Goal: Task Accomplishment & Management: Manage account settings

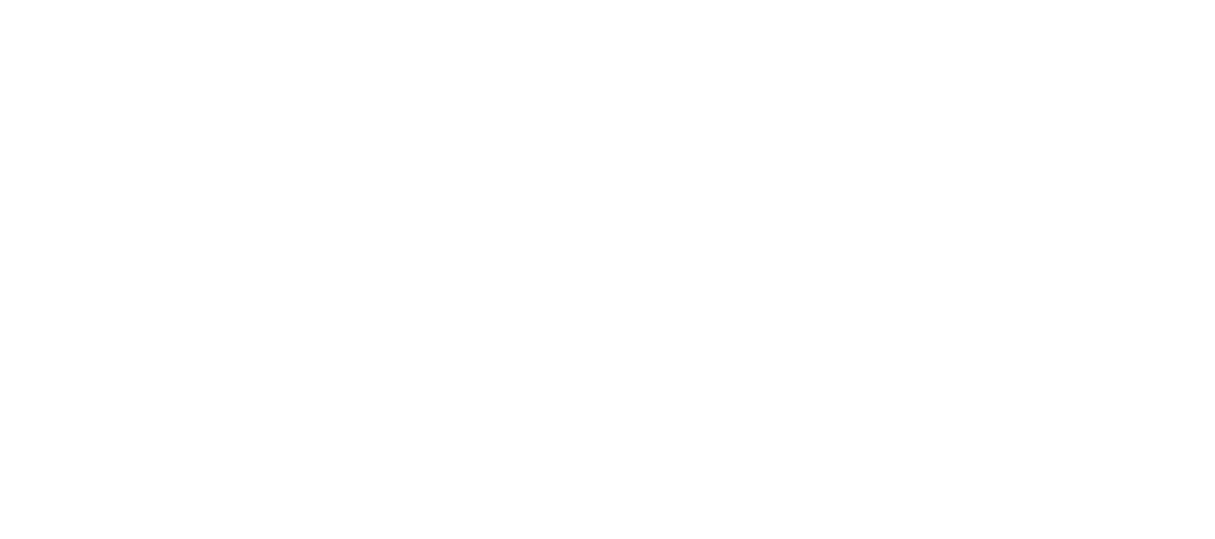
click at [539, 0] on html at bounding box center [607, 0] width 1215 height 0
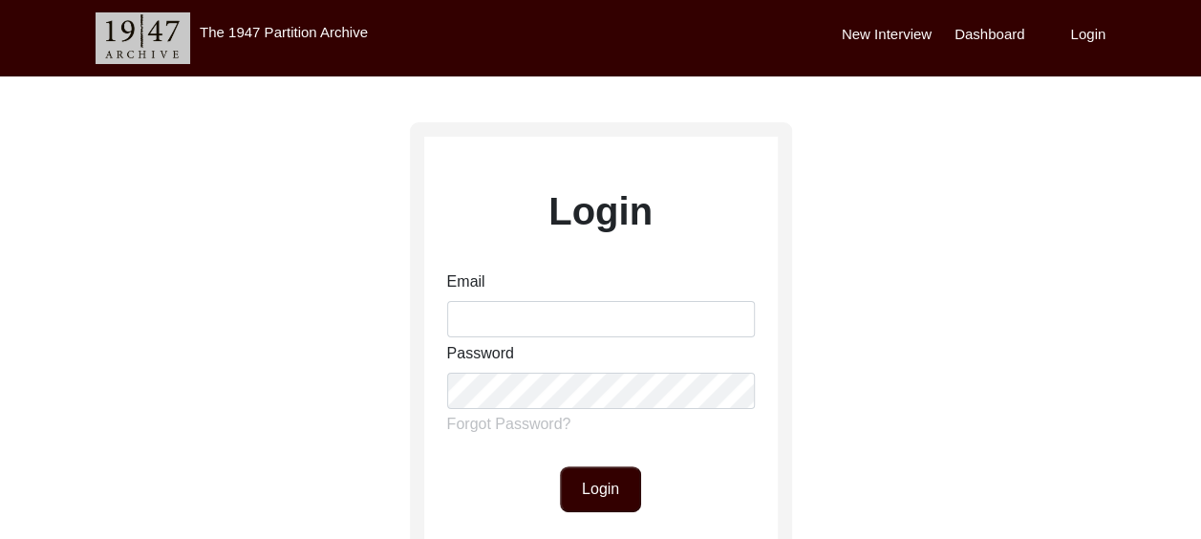
drag, startPoint x: 698, startPoint y: 2, endPoint x: 827, endPoint y: 220, distance: 253.1
click at [827, 220] on div "Login Email Password Forgot Password? Login Don't have an account? Sign Up" at bounding box center [600, 423] width 1201 height 695
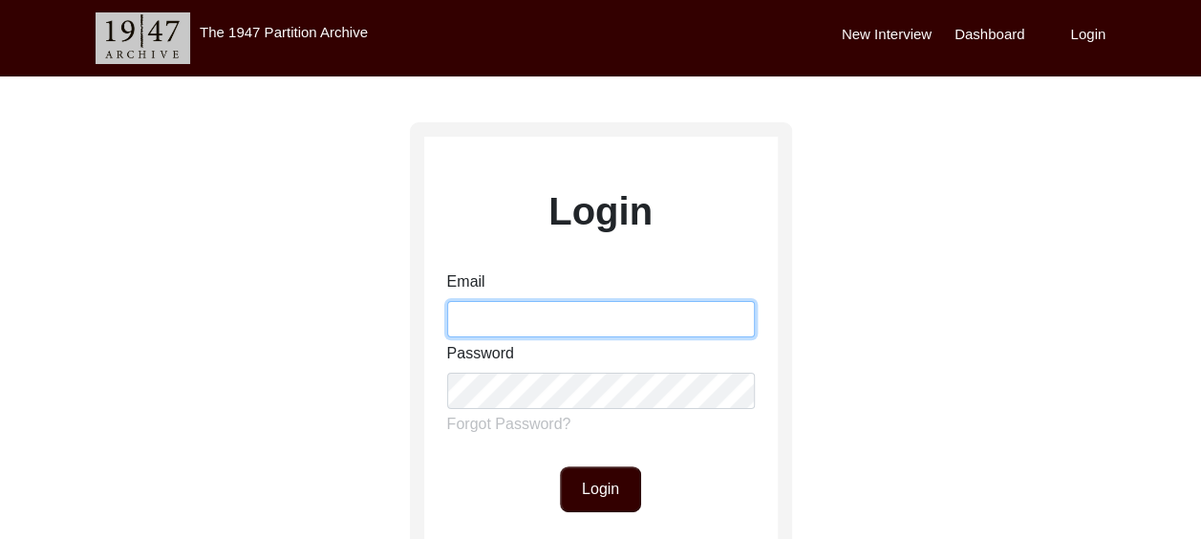
click at [596, 311] on input "Email" at bounding box center [601, 319] width 308 height 36
click at [633, 319] on input "[EMAIL_ADDRESS][DOMAIN_NAME]" at bounding box center [601, 319] width 308 height 36
type input "a"
drag, startPoint x: 618, startPoint y: 318, endPoint x: 582, endPoint y: 321, distance: 36.4
click at [582, 321] on input "Email" at bounding box center [601, 319] width 308 height 36
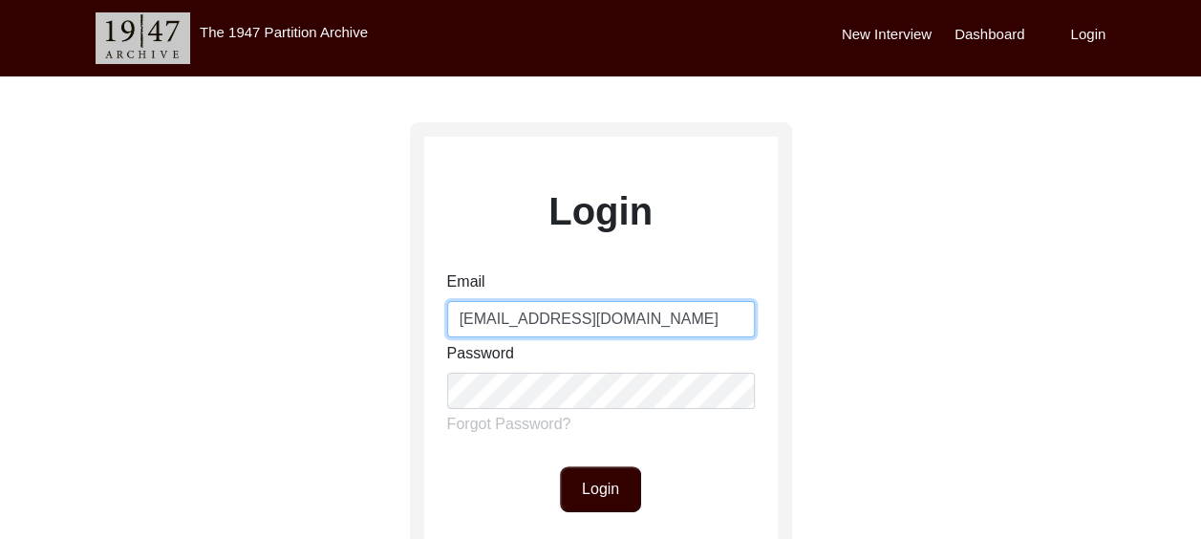
type input "[EMAIL_ADDRESS][DOMAIN_NAME]"
drag, startPoint x: 645, startPoint y: 321, endPoint x: 442, endPoint y: 320, distance: 202.5
click at [442, 320] on form "Email [EMAIL_ADDRESS][DOMAIN_NAME] Password Forgot Password? Login" at bounding box center [600, 391] width 353 height 242
type input "[EMAIL_ADDRESS][DOMAIN_NAME]"
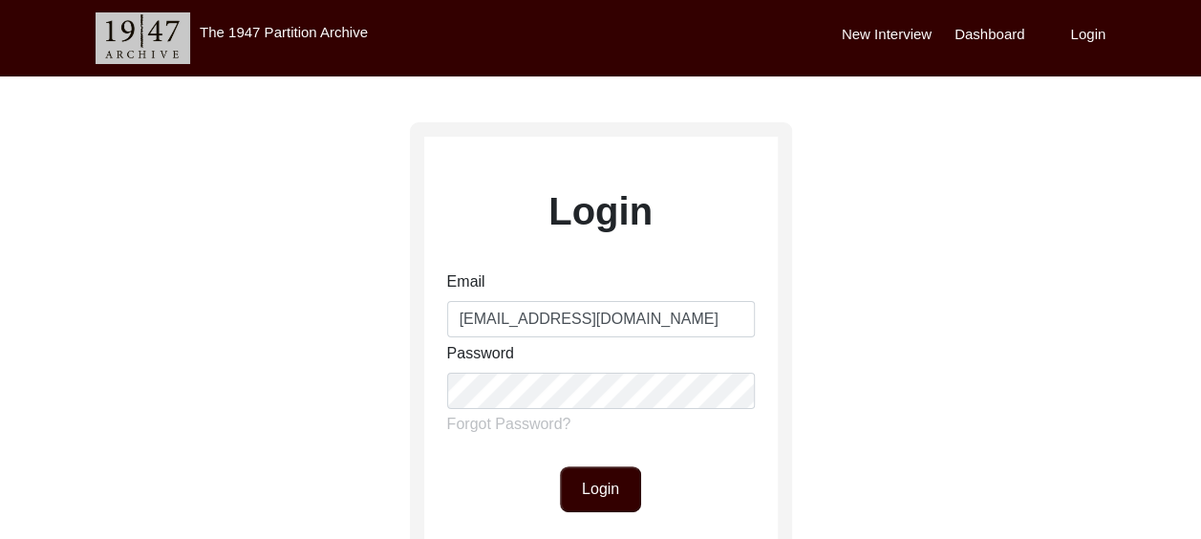
click at [940, 360] on div "Login Email [EMAIL_ADDRESS][DOMAIN_NAME] Password Forgot Password? Login Don't …" at bounding box center [600, 423] width 1201 height 695
click at [626, 481] on button "Login" at bounding box center [600, 489] width 81 height 46
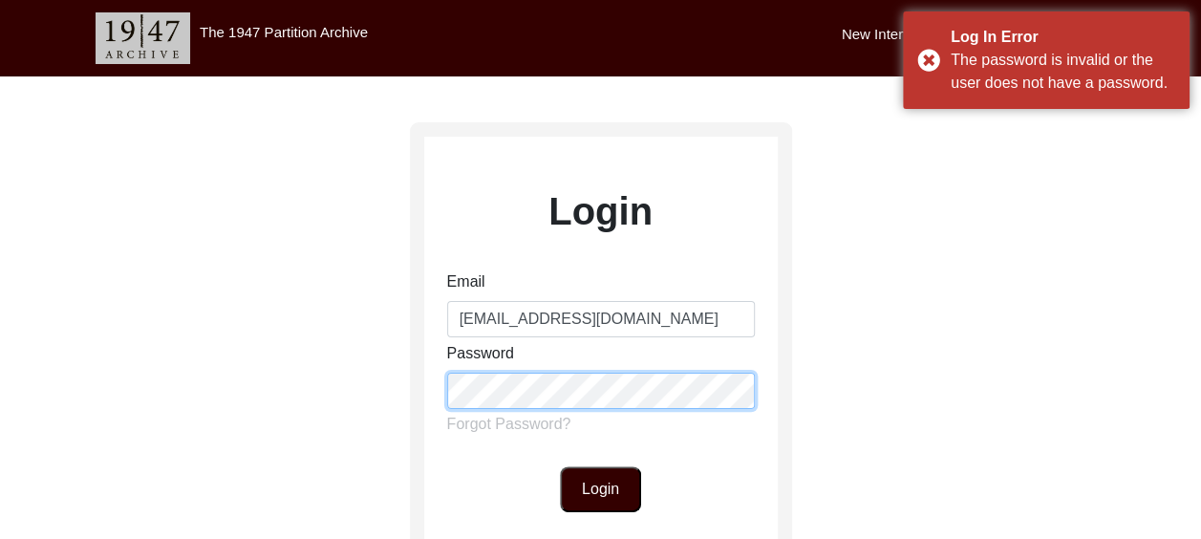
click at [407, 380] on div "Login Email [EMAIL_ADDRESS][DOMAIN_NAME] Password Forgot Password? Login Don't …" at bounding box center [600, 423] width 1201 height 695
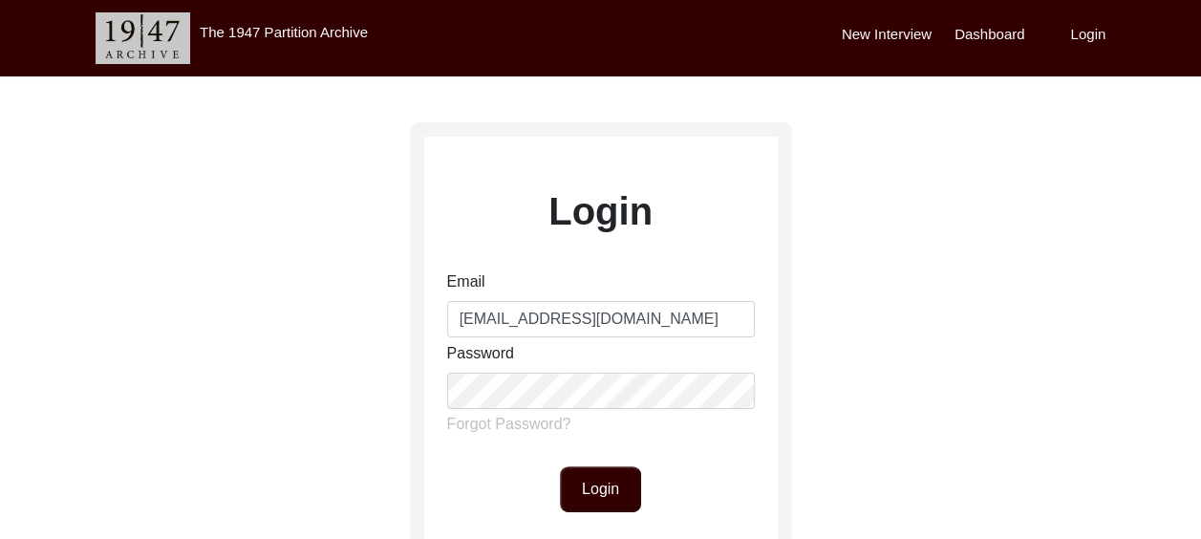
click at [543, 419] on label "Forgot Password?" at bounding box center [509, 424] width 124 height 23
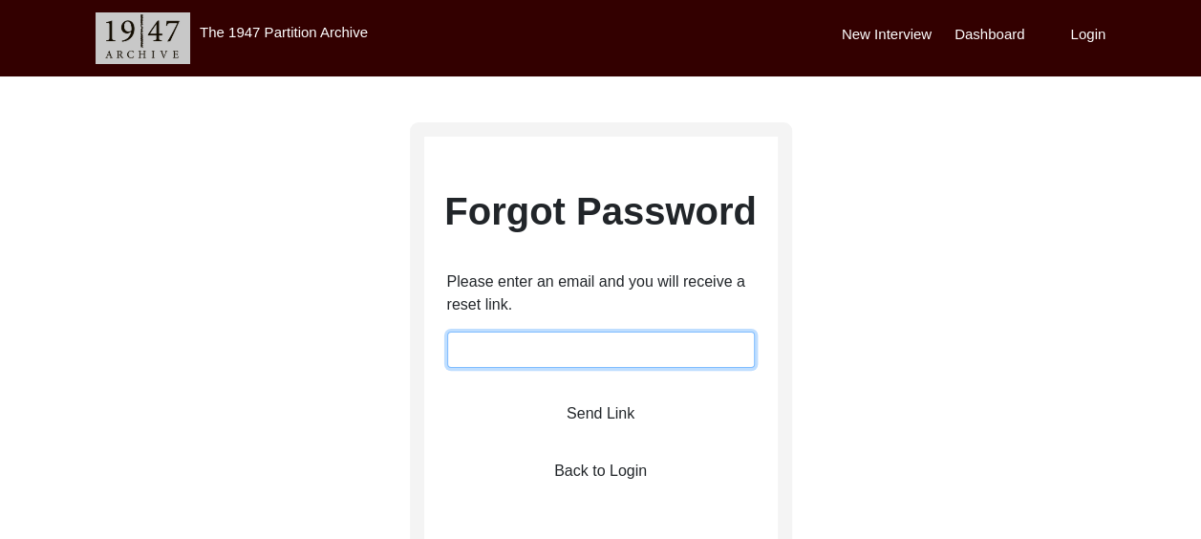
click at [510, 351] on input "email" at bounding box center [601, 349] width 308 height 36
type input "[EMAIL_ADDRESS][DOMAIN_NAME]"
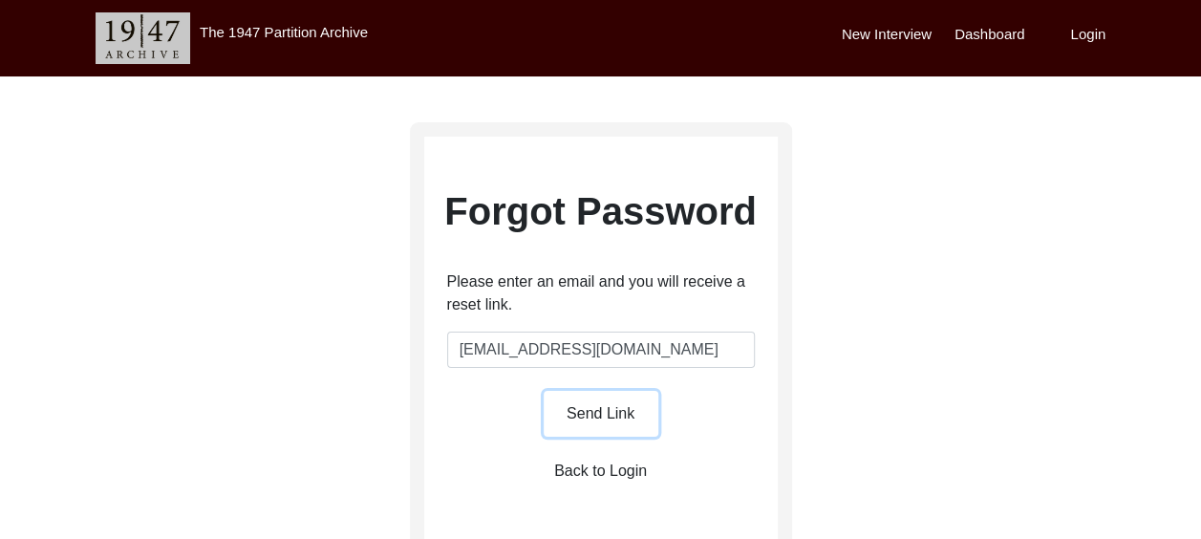
click at [589, 409] on button "Send Link" at bounding box center [600, 414] width 115 height 46
click at [606, 413] on button "Send Link" at bounding box center [600, 414] width 115 height 46
click at [611, 412] on button "Send Link" at bounding box center [600, 414] width 115 height 46
click at [875, 31] on label "New Interview" at bounding box center [886, 35] width 90 height 22
click at [587, 405] on button "Send Link" at bounding box center [600, 414] width 115 height 46
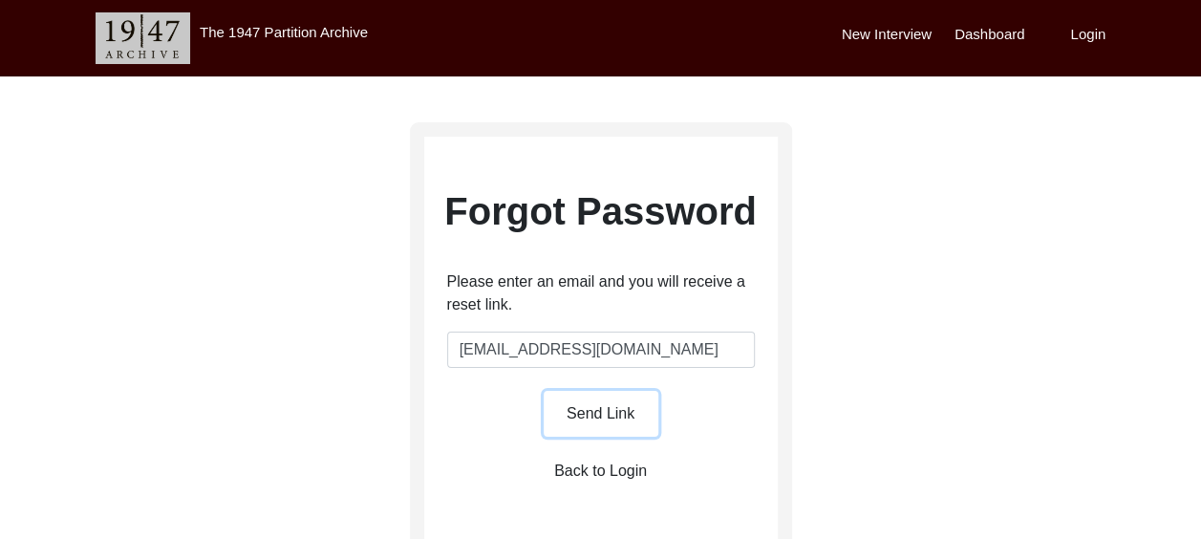
click at [587, 406] on button "Send Link" at bounding box center [600, 414] width 115 height 46
click at [611, 469] on label "Back to Login" at bounding box center [600, 470] width 93 height 23
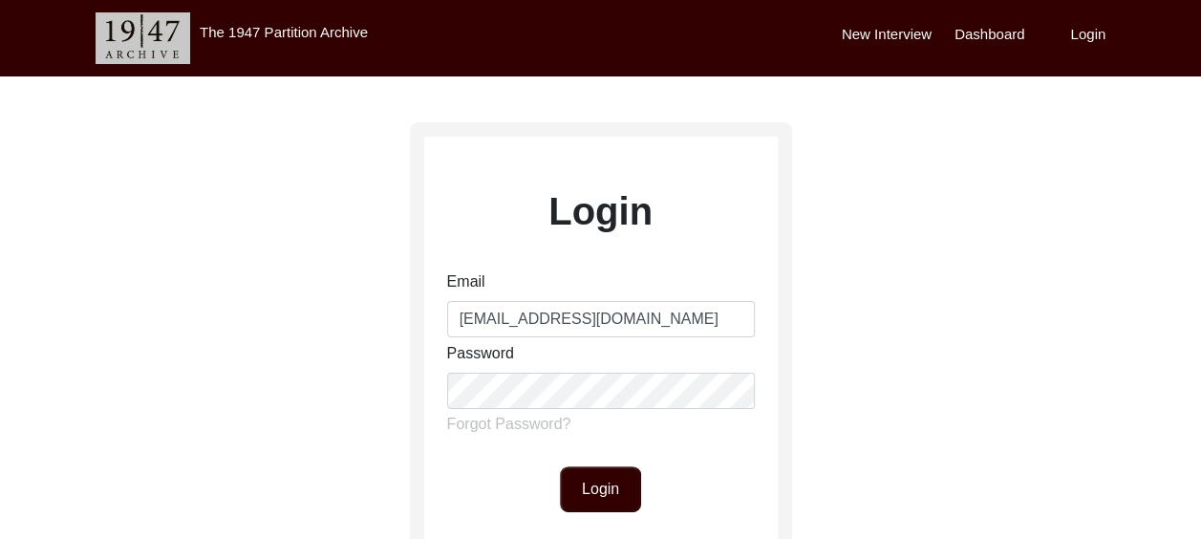
click at [512, 418] on label "Forgot Password?" at bounding box center [509, 424] width 124 height 23
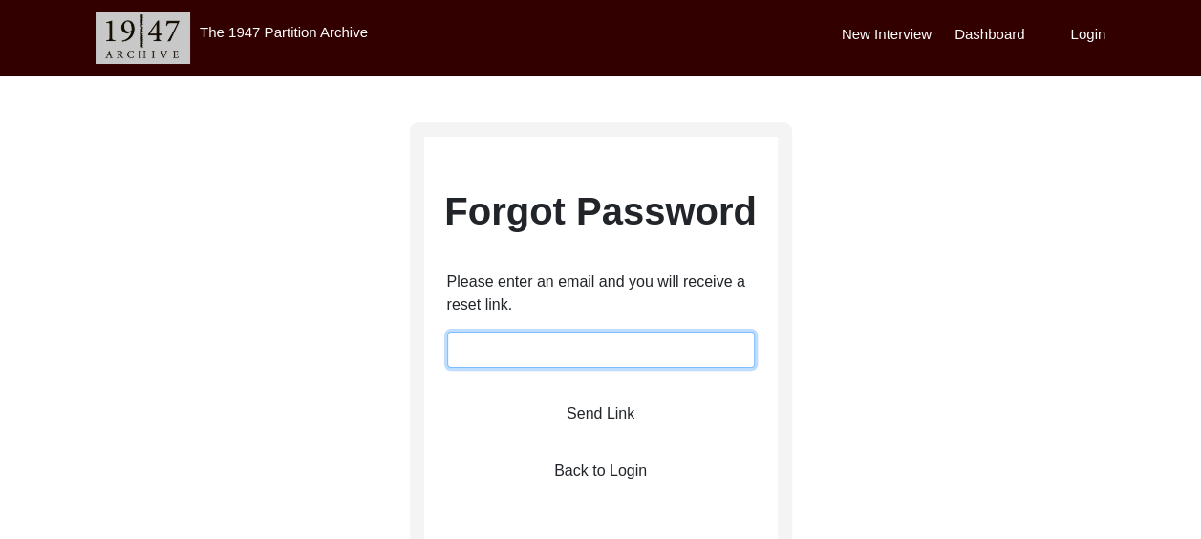
click at [512, 346] on input "email" at bounding box center [601, 349] width 308 height 36
type input "[EMAIL_ADDRESS][DOMAIN_NAME]"
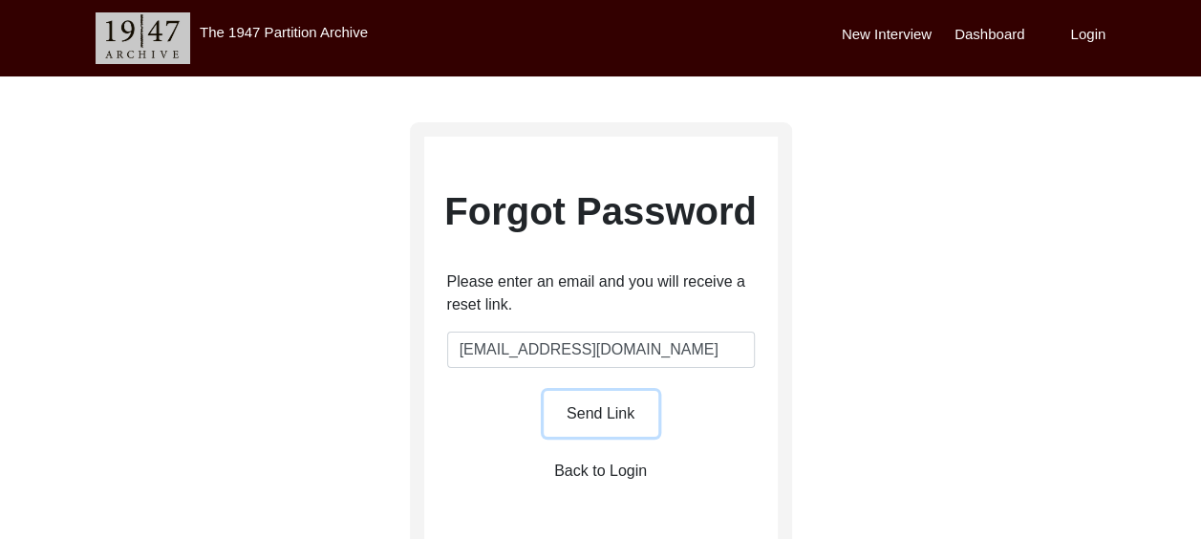
click at [596, 411] on button "Send Link" at bounding box center [600, 414] width 115 height 46
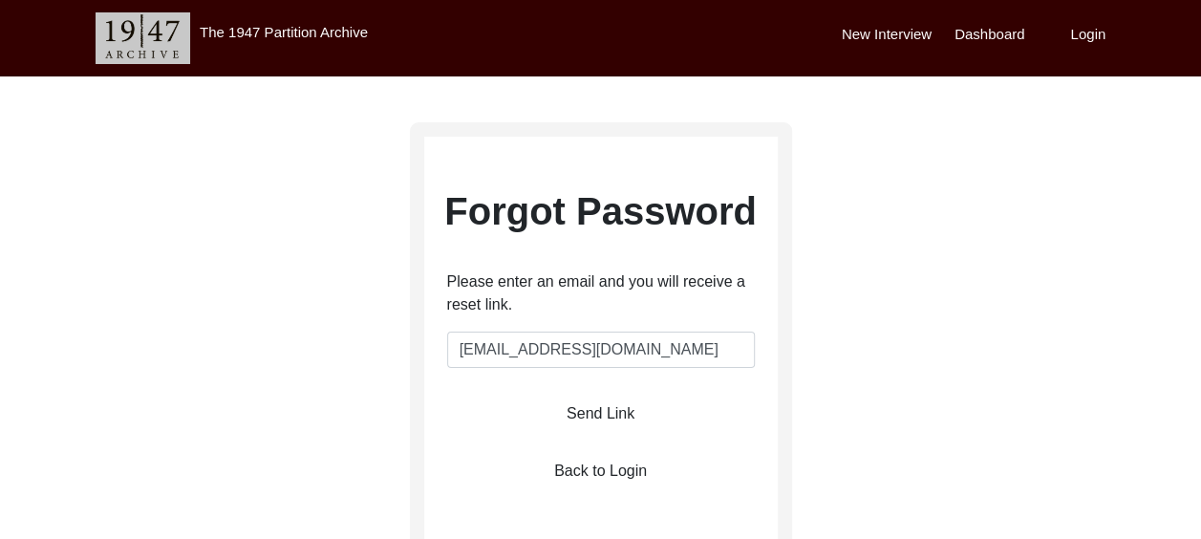
click at [889, 32] on label "New Interview" at bounding box center [886, 35] width 90 height 22
click at [972, 33] on label "Dashboard" at bounding box center [989, 35] width 70 height 22
click at [1068, 33] on div "New Interview Dashboard Login" at bounding box center [1020, 38] width 359 height 76
